Goal: Task Accomplishment & Management: Use online tool/utility

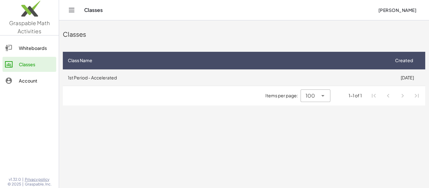
click at [231, 77] on td "1st Period - Accelerated" at bounding box center [226, 77] width 327 height 16
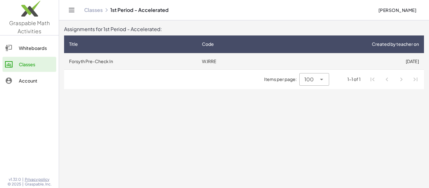
click at [208, 64] on td "WJRRE" at bounding box center [232, 61] width 70 height 16
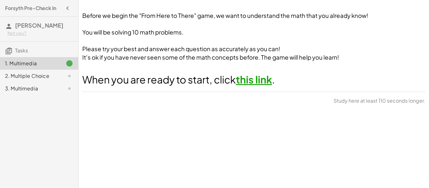
click at [264, 83] on link "this link" at bounding box center [254, 79] width 36 height 13
click at [73, 72] on div "2. Multiple Choice" at bounding box center [39, 76] width 78 height 13
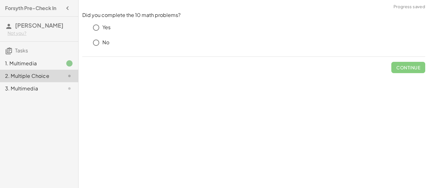
click at [107, 28] on p "Yes" at bounding box center [106, 27] width 8 height 7
click at [416, 68] on span "Check" at bounding box center [412, 68] width 16 height 6
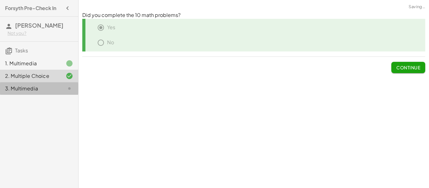
click at [69, 87] on icon at bounding box center [70, 89] width 8 height 8
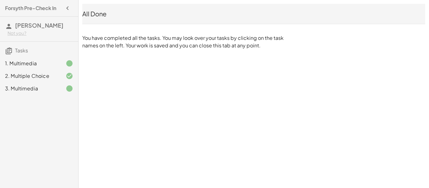
click at [24, 49] on span "Tasks" at bounding box center [21, 50] width 13 height 7
click at [11, 53] on icon at bounding box center [9, 51] width 8 height 8
